Goal: Check status: Check status

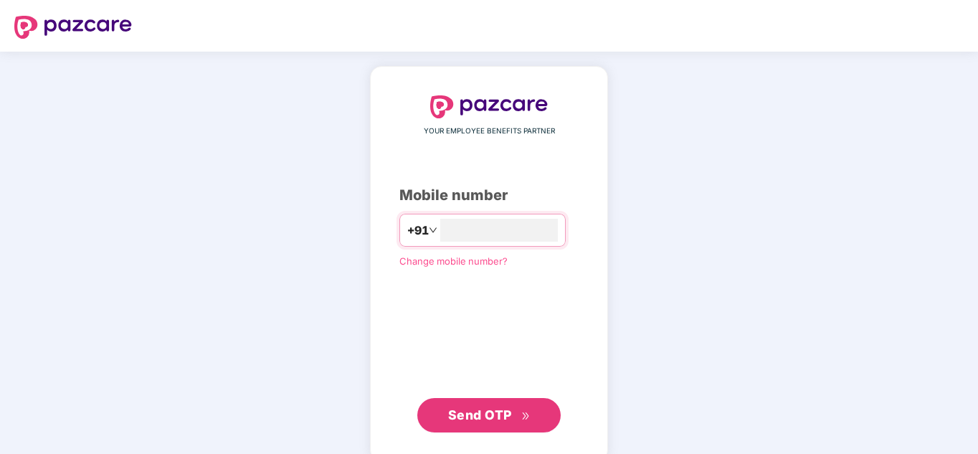
type input "**********"
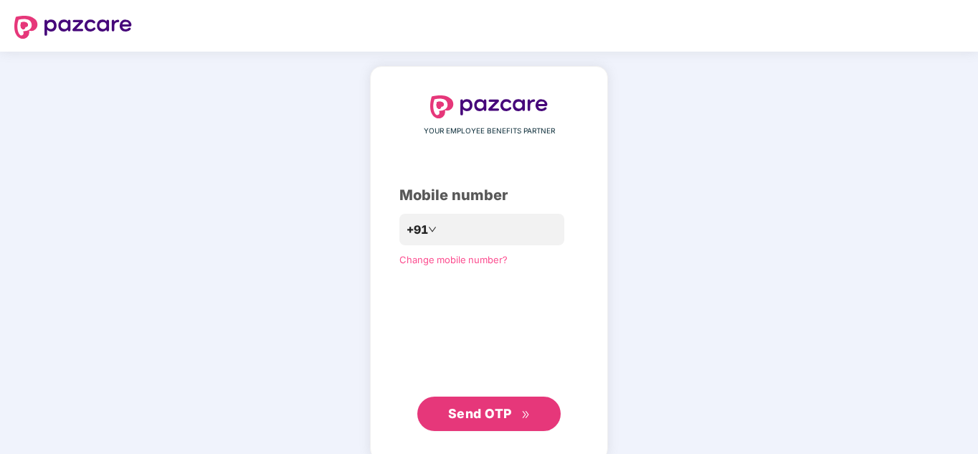
click at [504, 420] on span "Send OTP" at bounding box center [480, 413] width 64 height 15
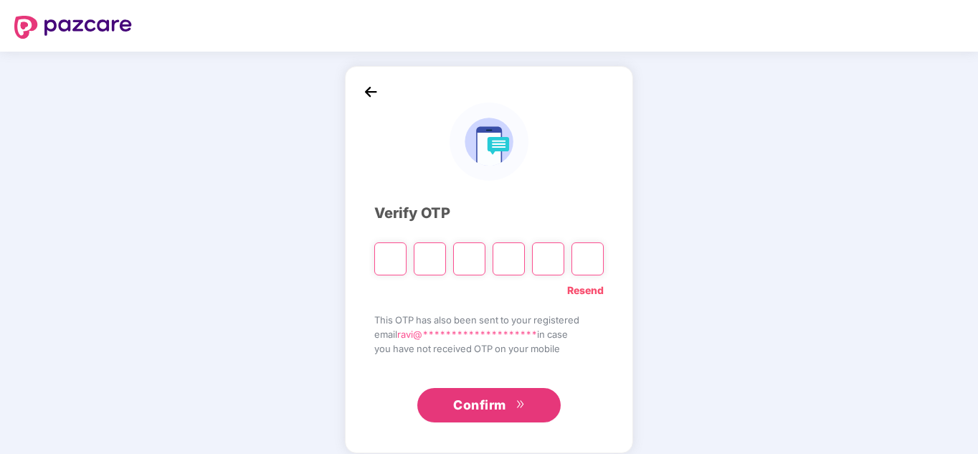
type input "*"
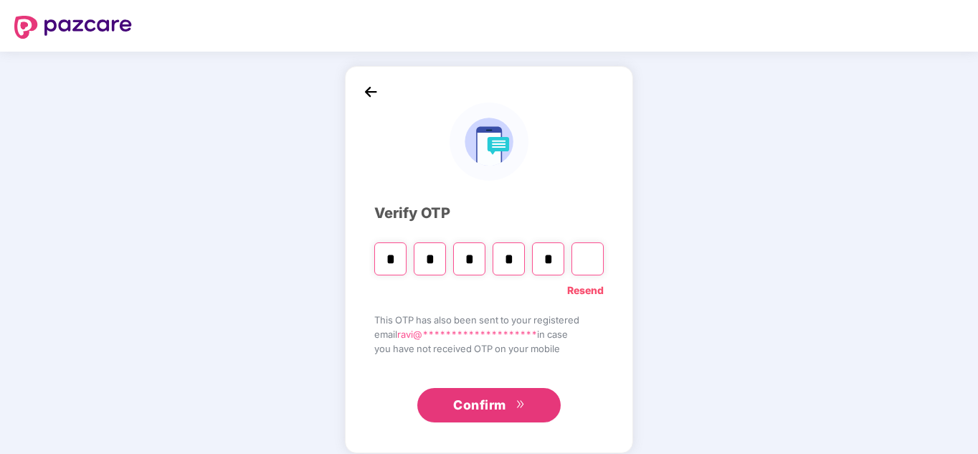
type input "*"
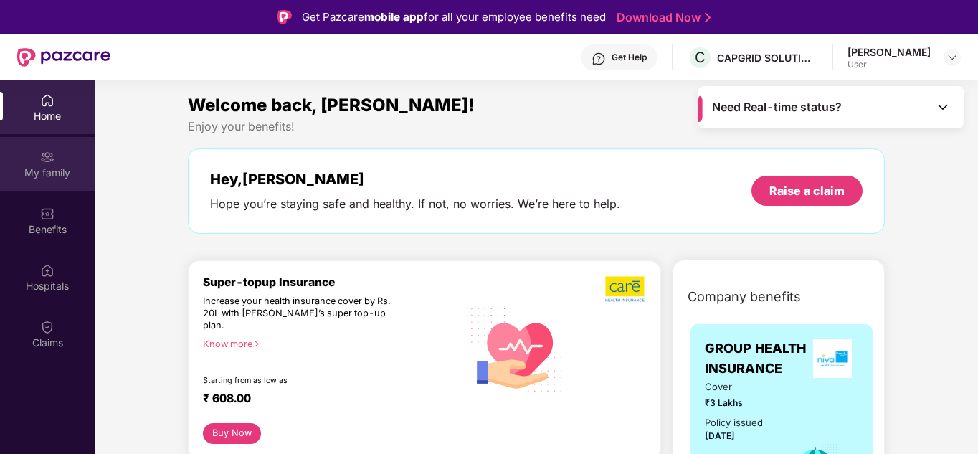
click at [54, 166] on div "My family" at bounding box center [47, 173] width 95 height 14
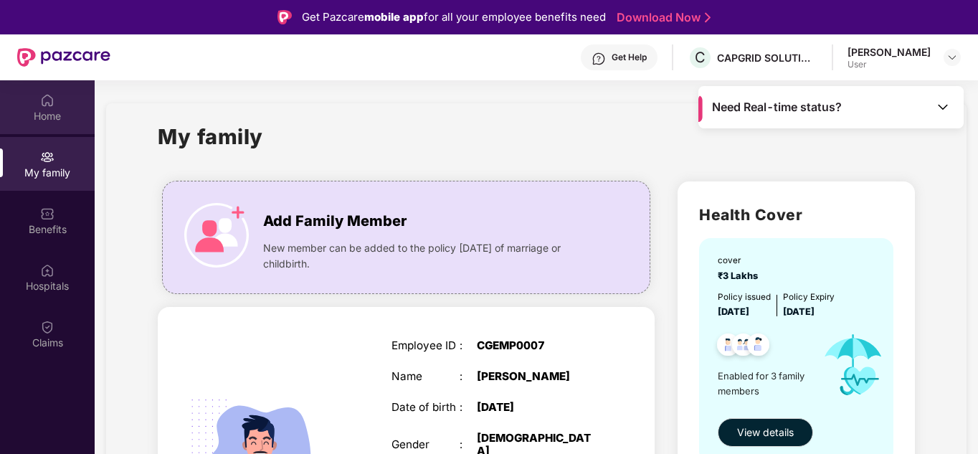
click at [44, 113] on div "Home" at bounding box center [47, 116] width 95 height 14
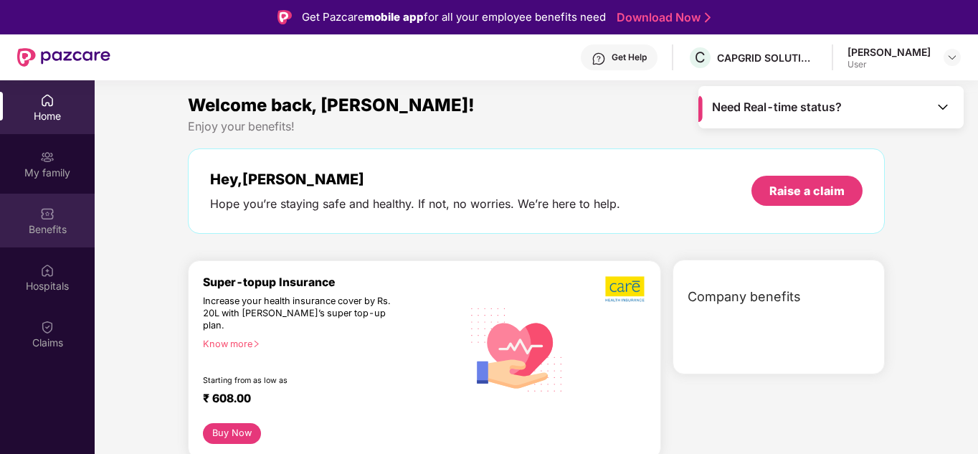
click at [44, 206] on img at bounding box center [47, 213] width 14 height 14
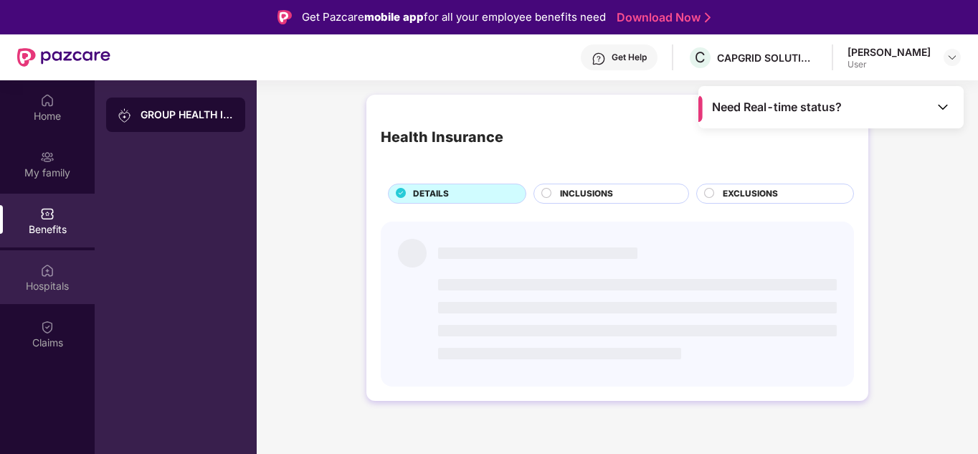
click at [44, 281] on div "Hospitals" at bounding box center [47, 286] width 95 height 14
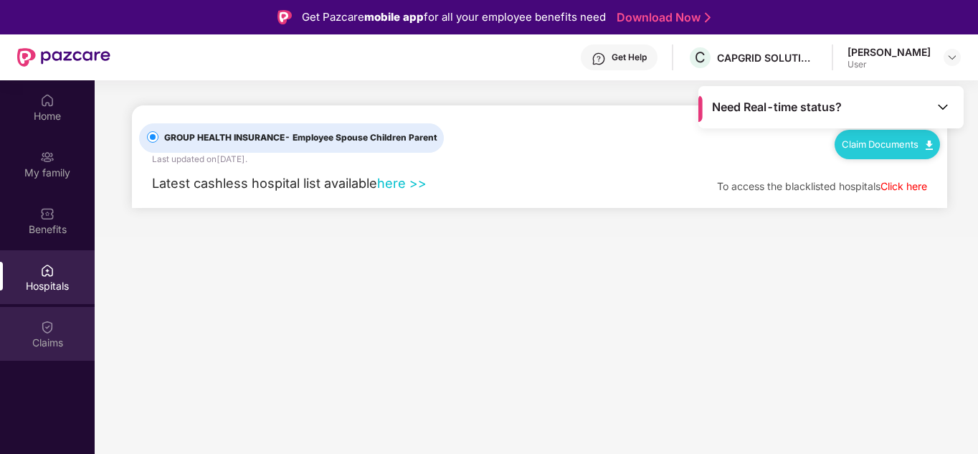
click at [49, 341] on div "Claims" at bounding box center [47, 343] width 95 height 14
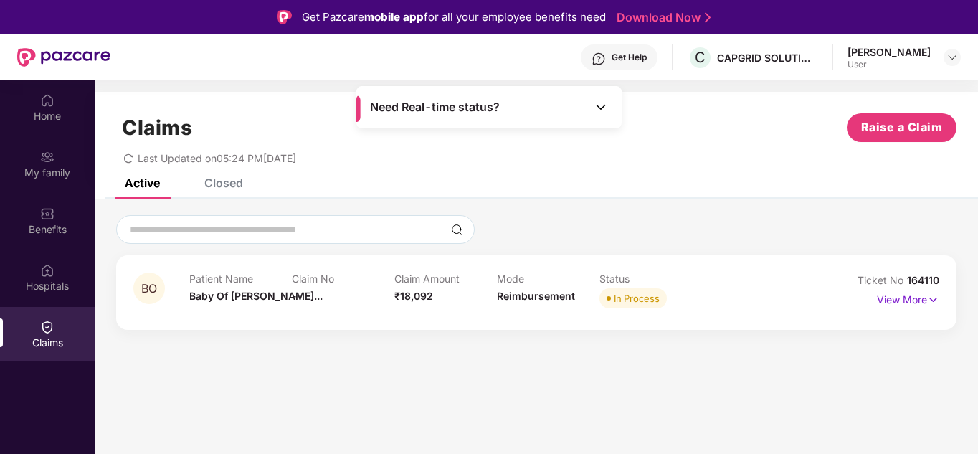
click at [494, 299] on div "Claim Amount ₹18,092" at bounding box center [445, 291] width 103 height 39
click at [913, 295] on p "View More" at bounding box center [908, 297] width 62 height 19
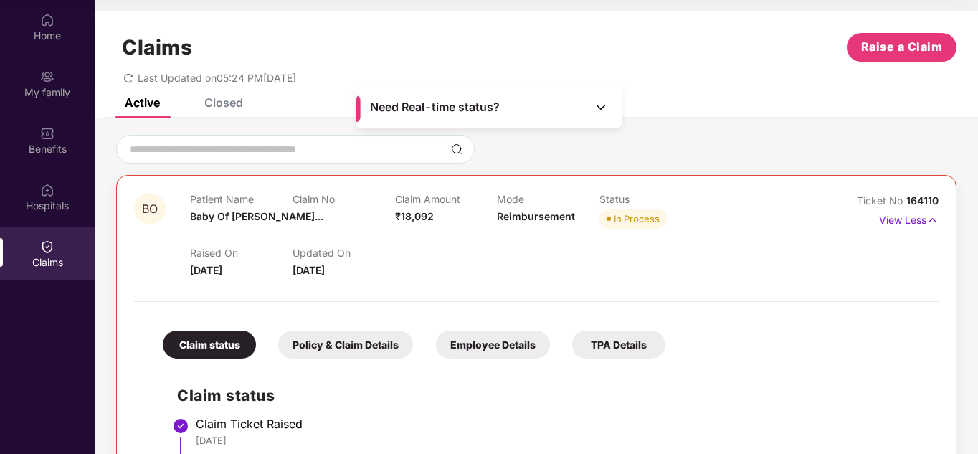
scroll to position [351, 0]
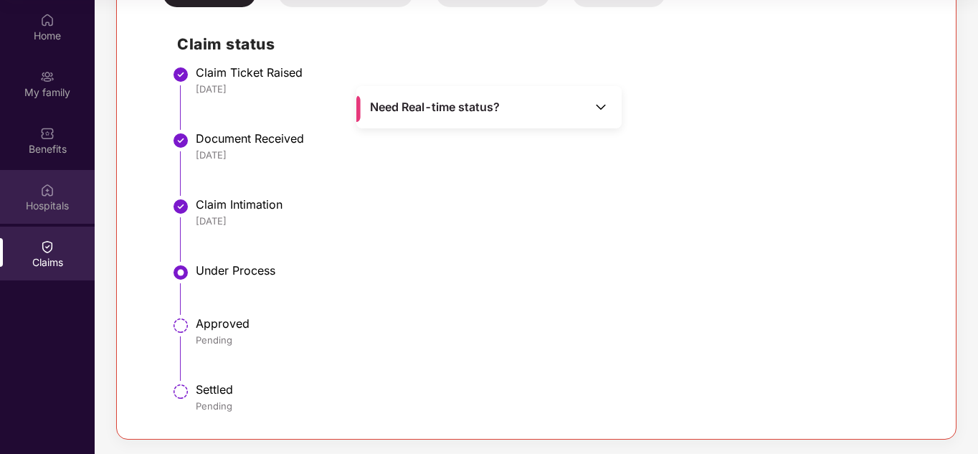
click at [42, 209] on div "Hospitals" at bounding box center [47, 206] width 95 height 14
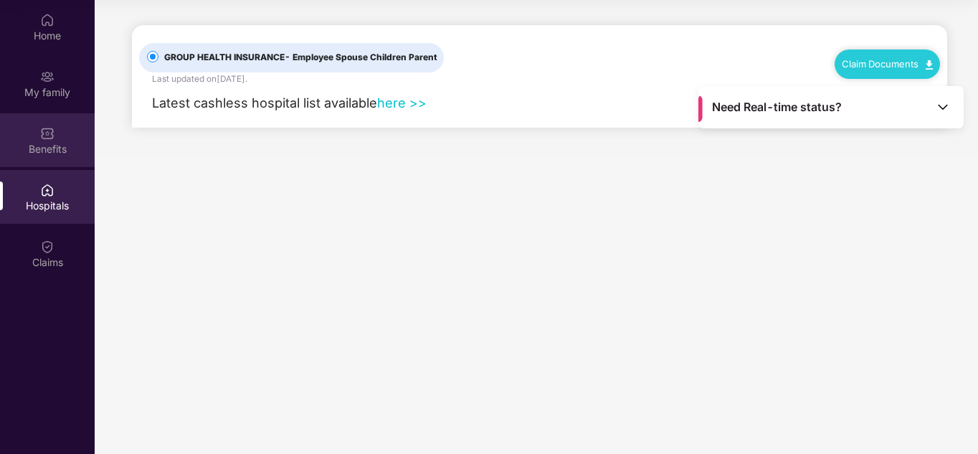
click at [43, 154] on div "Benefits" at bounding box center [47, 149] width 95 height 14
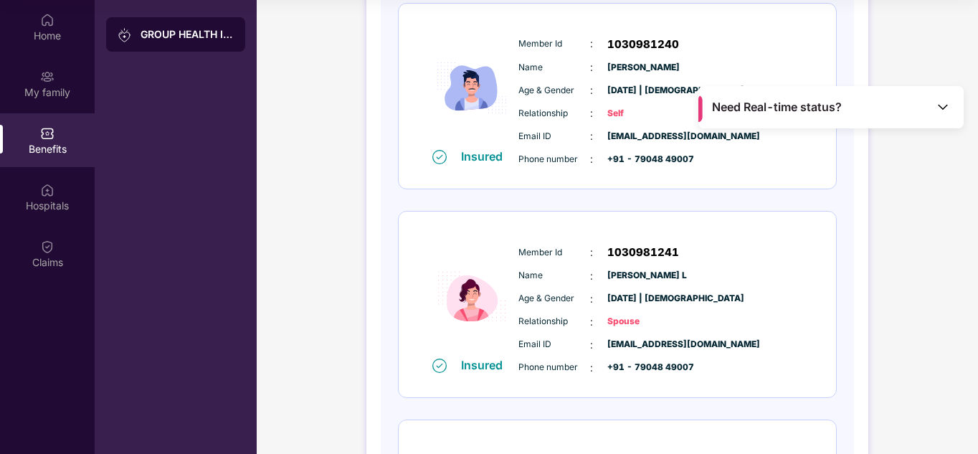
scroll to position [448, 0]
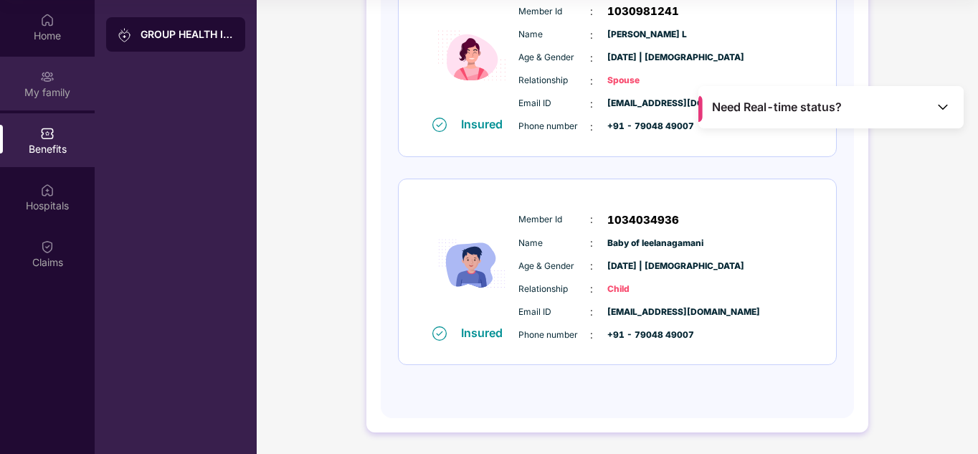
click at [33, 85] on div "My family" at bounding box center [47, 92] width 95 height 14
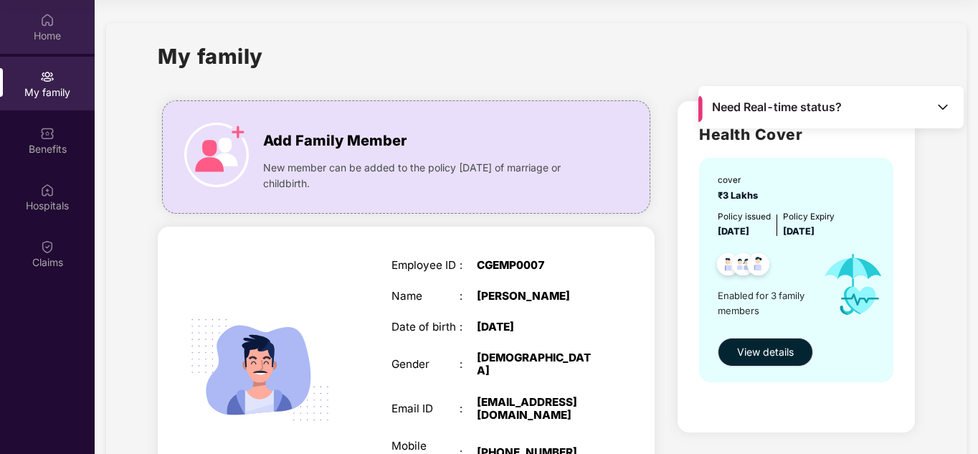
click at [25, 43] on div "Home" at bounding box center [47, 27] width 95 height 54
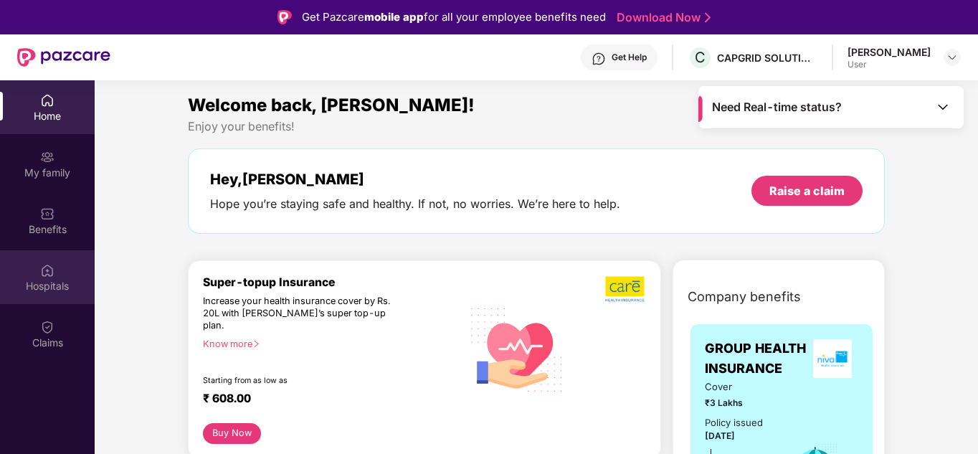
click at [72, 280] on div "Hospitals" at bounding box center [47, 286] width 95 height 14
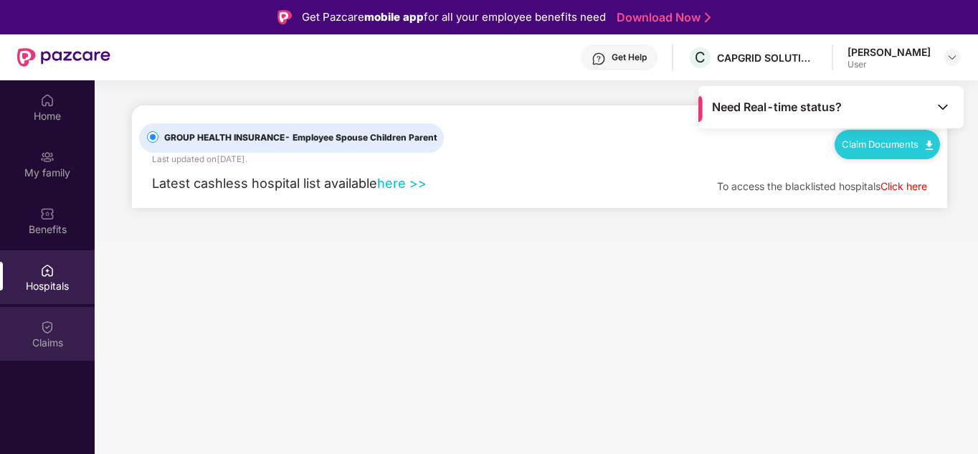
click at [54, 329] on div "Claims" at bounding box center [47, 334] width 95 height 54
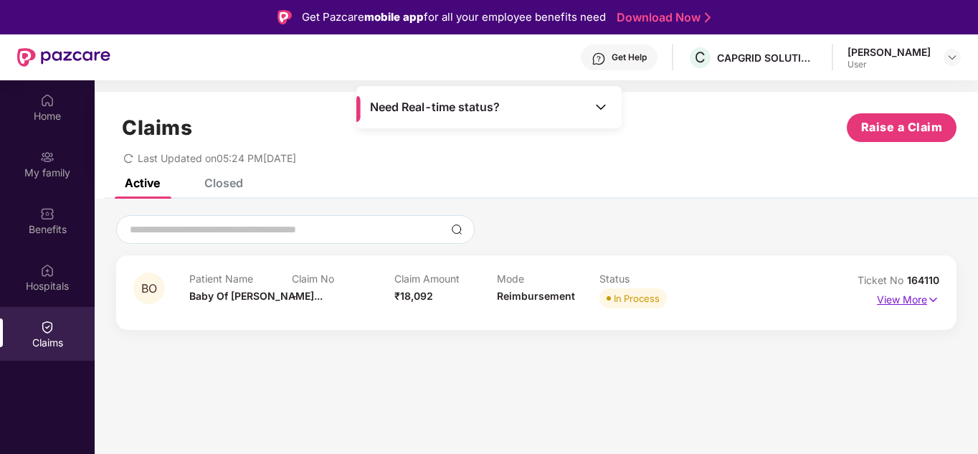
click at [928, 298] on img at bounding box center [933, 300] width 12 height 16
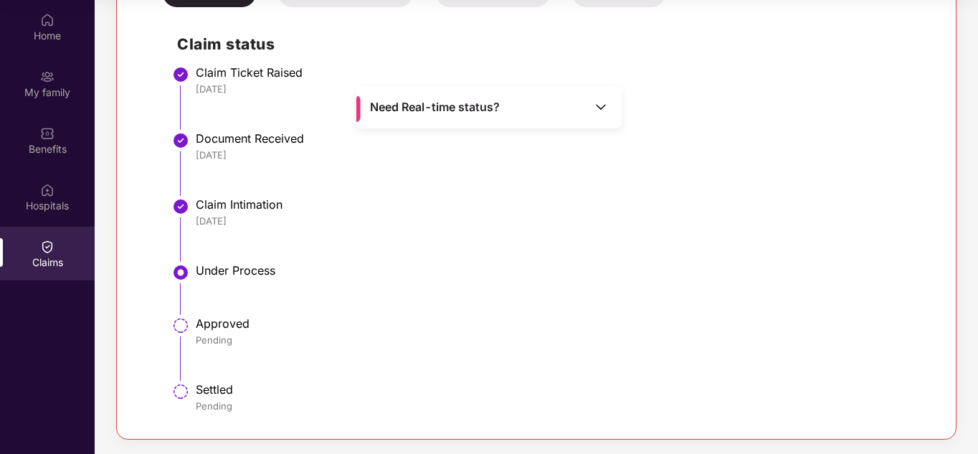
scroll to position [232, 0]
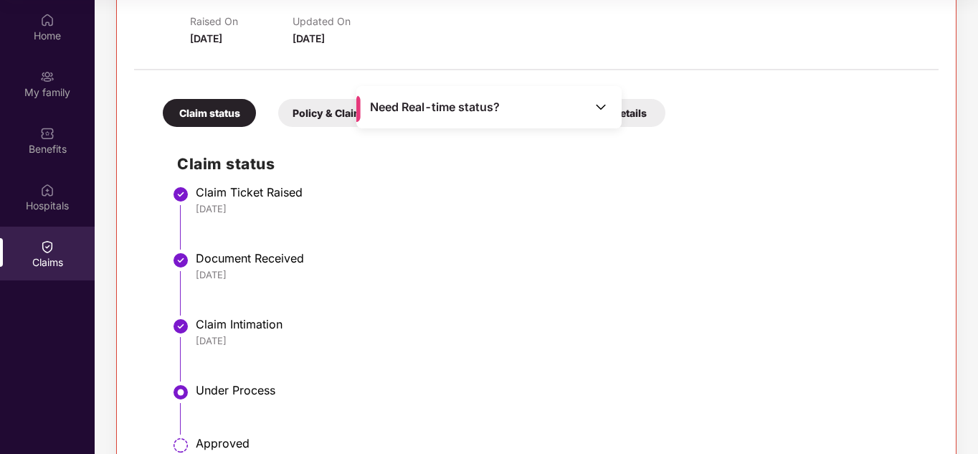
click at [602, 106] on img at bounding box center [601, 107] width 14 height 14
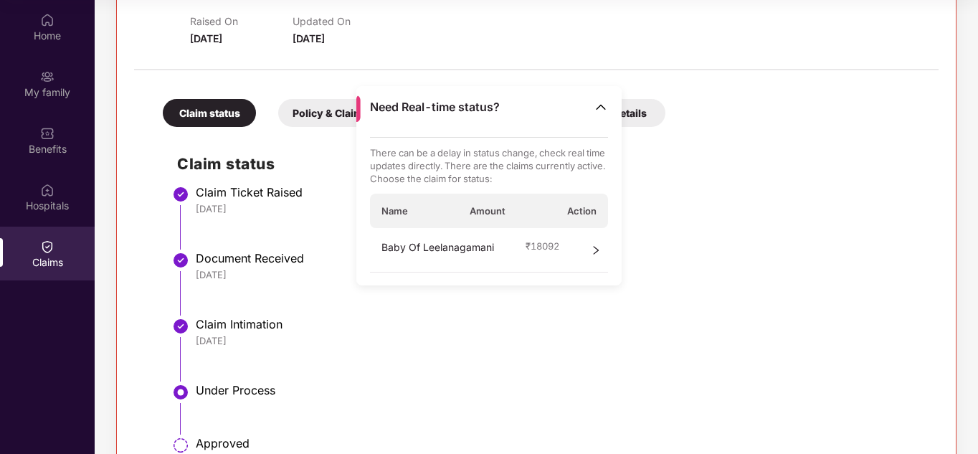
click at [599, 249] on icon "right" at bounding box center [596, 250] width 10 height 10
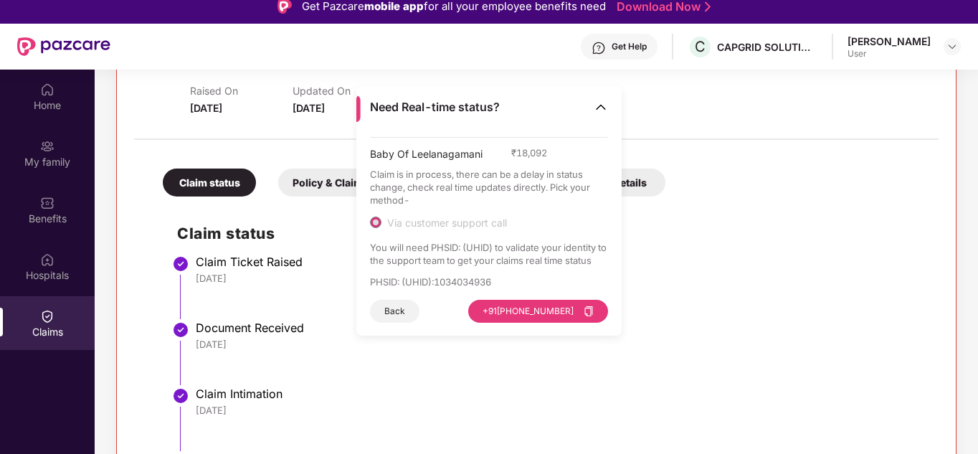
scroll to position [80, 0]
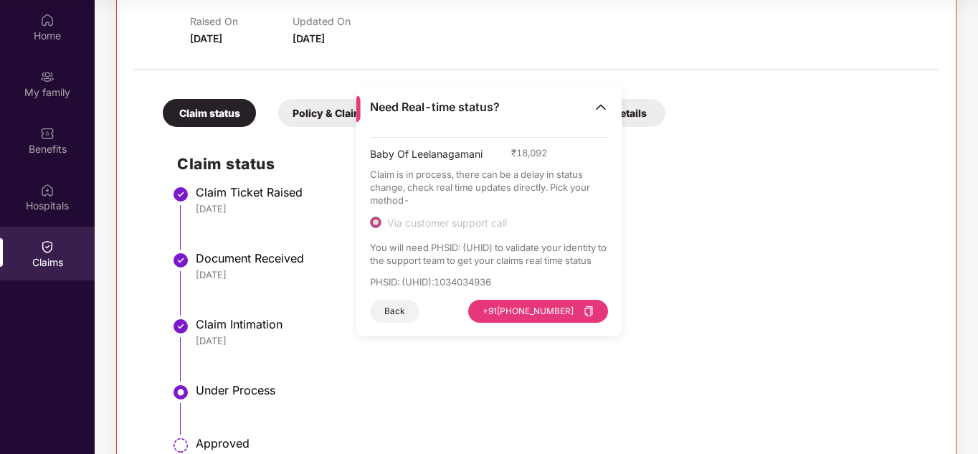
click at [691, 242] on li "Claim Ticket Raised [DATE]" at bounding box center [550, 223] width 747 height 66
click at [683, 244] on li "Claim Ticket Raised [DATE]" at bounding box center [550, 223] width 747 height 66
click at [606, 108] on img at bounding box center [601, 107] width 14 height 14
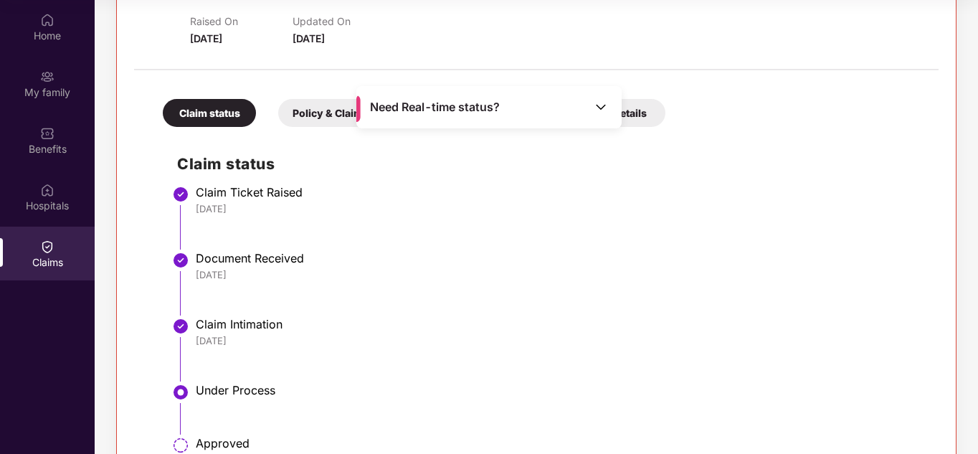
click at [471, 263] on div "Document Received" at bounding box center [560, 258] width 728 height 14
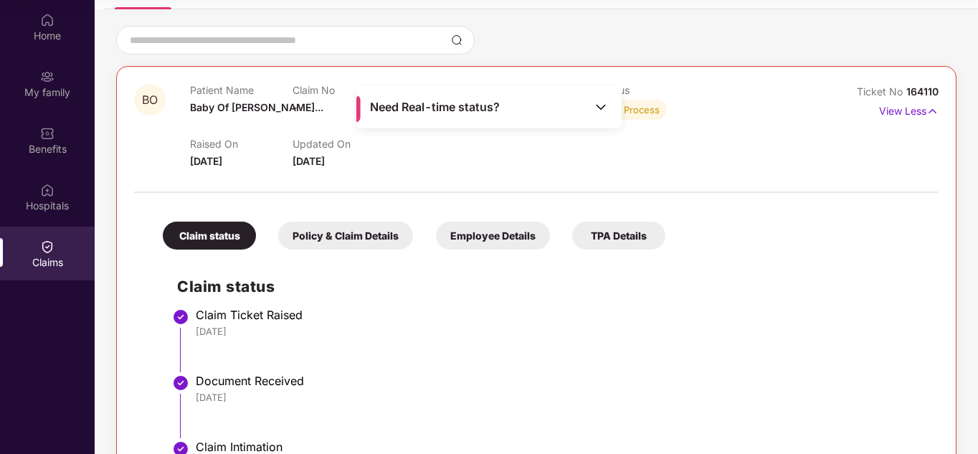
scroll to position [0, 0]
